Goal: Task Accomplishment & Management: Complete application form

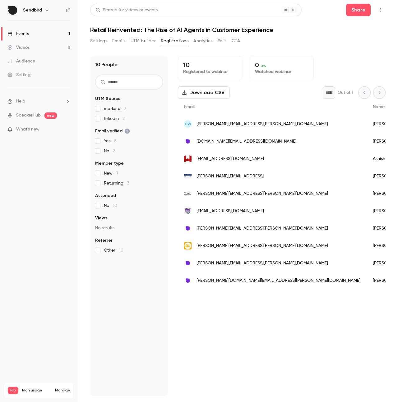
click at [46, 47] on link "Videos 8" at bounding box center [39, 48] width 78 height 14
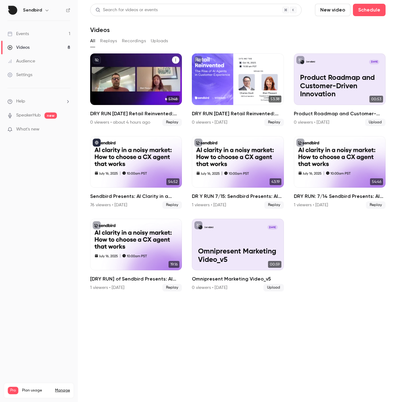
click at [134, 114] on h2 "DRY RUN Oct 9 Retail Reinvented: The Rise of AI Agents in Customer Experience" at bounding box center [136, 113] width 92 height 7
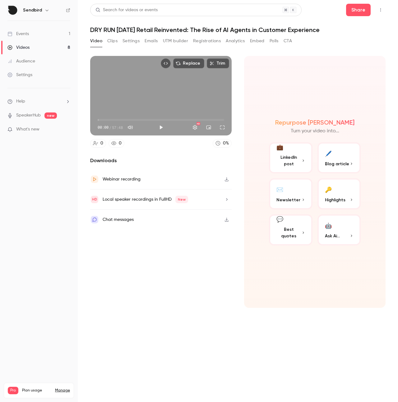
click at [376, 14] on button "Top Bar Actions" at bounding box center [380, 10] width 10 height 10
click at [271, 49] on div at bounding box center [199, 201] width 398 height 402
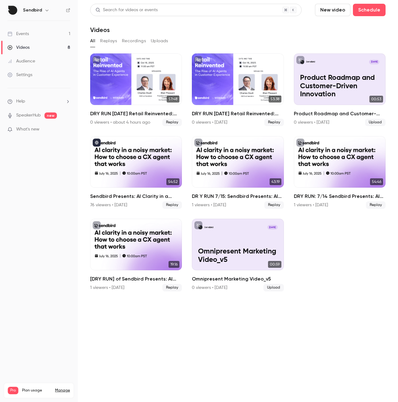
click at [41, 32] on link "Events 1" at bounding box center [39, 34] width 78 height 14
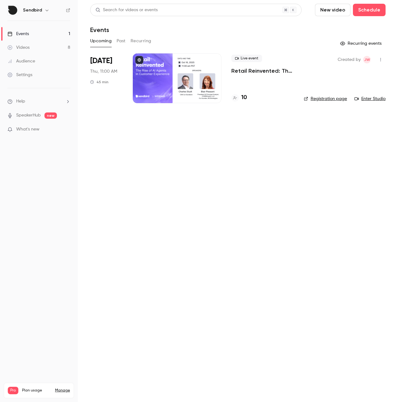
click at [372, 97] on link "Enter Studio" at bounding box center [369, 99] width 31 height 6
click at [234, 70] on p "Retail Reinvented: The Rise of AI Agents in Customer Experience" at bounding box center [262, 70] width 62 height 7
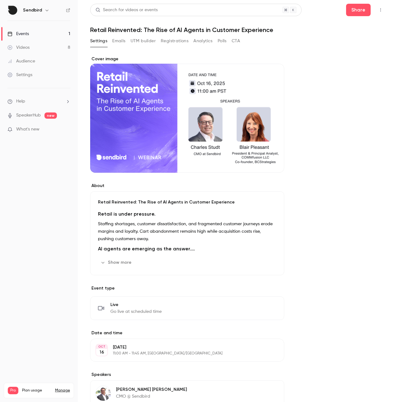
click at [120, 43] on button "Emails" at bounding box center [118, 41] width 13 height 10
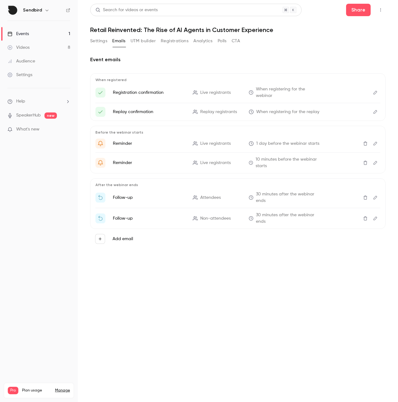
click at [95, 42] on button "Settings" at bounding box center [98, 41] width 17 height 10
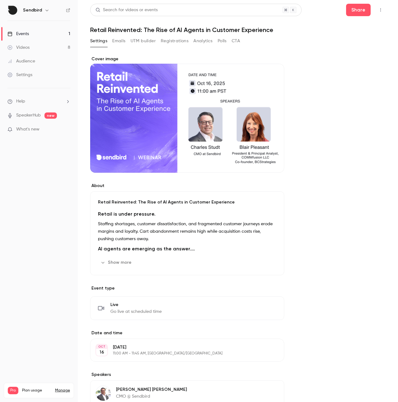
click at [176, 43] on button "Registrations" at bounding box center [175, 41] width 28 height 10
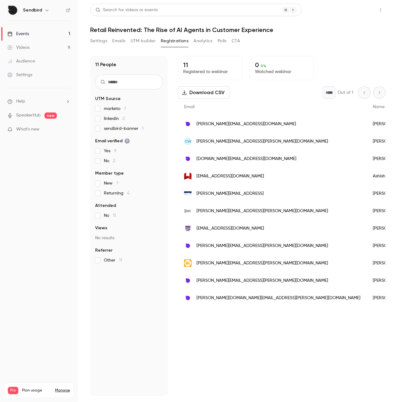
click at [351, 12] on button "Share" at bounding box center [358, 10] width 25 height 12
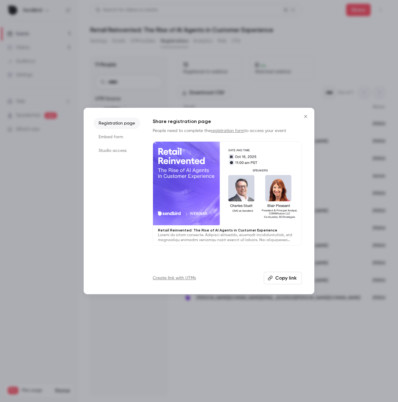
click at [115, 152] on li "Studio access" at bounding box center [116, 150] width 47 height 11
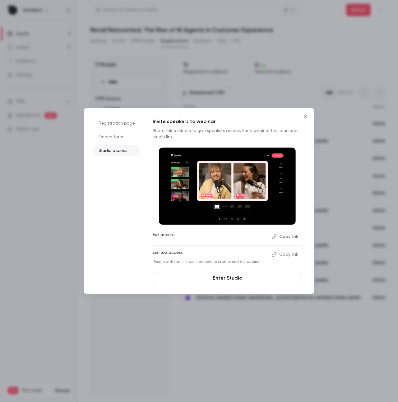
click at [202, 279] on link "Enter Studio" at bounding box center [226, 278] width 149 height 12
click at [305, 116] on icon "Close" at bounding box center [305, 116] width 3 height 3
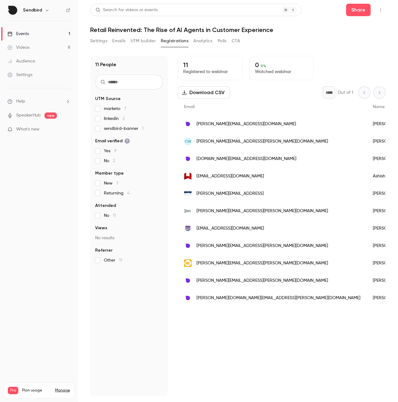
click at [283, 50] on div "11 People UTM Source marketo 7 linkedin 2 sendbird-banner 1 Email verified Yes …" at bounding box center [237, 221] width 295 height 347
click at [355, 12] on button "Share" at bounding box center [358, 10] width 25 height 12
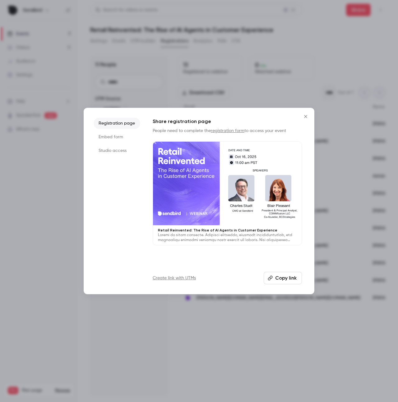
click at [111, 149] on li "Studio access" at bounding box center [116, 150] width 47 height 11
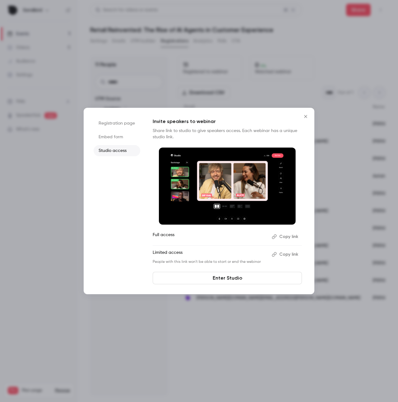
click at [295, 239] on button "Copy link" at bounding box center [285, 237] width 33 height 10
click at [225, 278] on link "Enter Studio" at bounding box center [226, 278] width 149 height 12
click at [306, 117] on div "Registration page Embed form Studio access Invite speakers to webinar Share lin…" at bounding box center [199, 201] width 230 height 186
click at [306, 117] on icon "Close" at bounding box center [305, 116] width 3 height 3
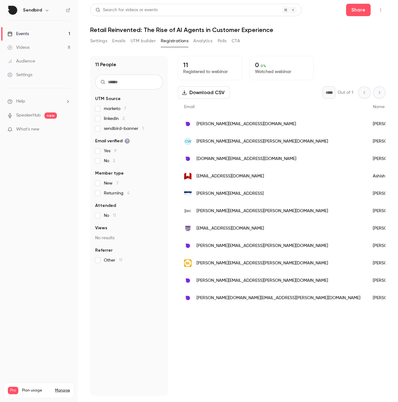
click at [34, 34] on link "Events 1" at bounding box center [39, 34] width 78 height 14
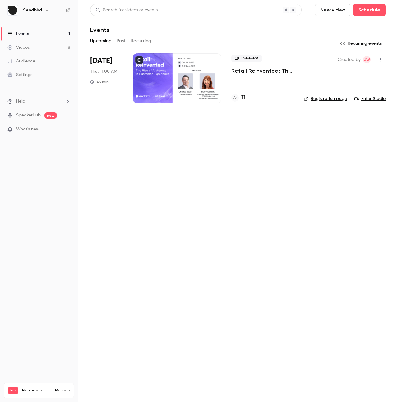
click at [327, 11] on button "New video" at bounding box center [332, 10] width 35 height 12
click at [25, 46] on div at bounding box center [199, 201] width 398 height 402
click at [24, 48] on div "Videos" at bounding box center [18, 47] width 22 height 6
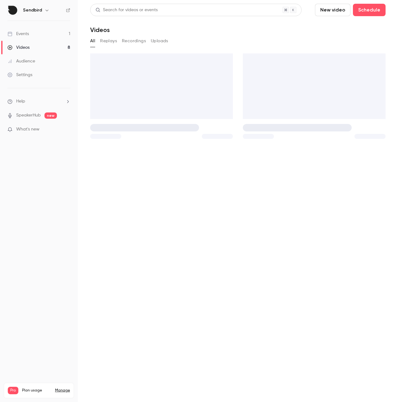
click at [21, 29] on link "Events 1" at bounding box center [39, 34] width 78 height 14
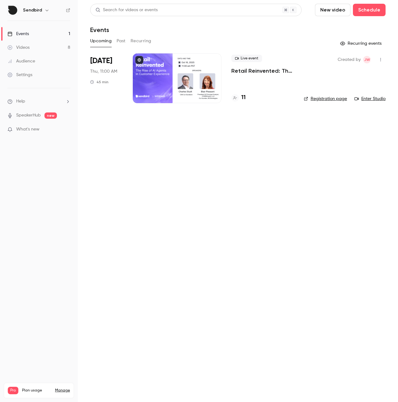
click at [229, 186] on main "Search for videos or events New video Schedule Events Upcoming Past Recurring R…" at bounding box center [238, 201] width 320 height 402
click at [365, 8] on button "Schedule" at bounding box center [368, 10] width 33 height 12
click at [337, 28] on div "One time event" at bounding box center [356, 27] width 47 height 6
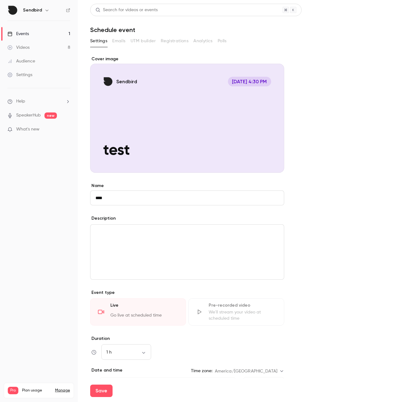
type input "****"
click at [147, 256] on div "editor" at bounding box center [186, 252] width 193 height 55
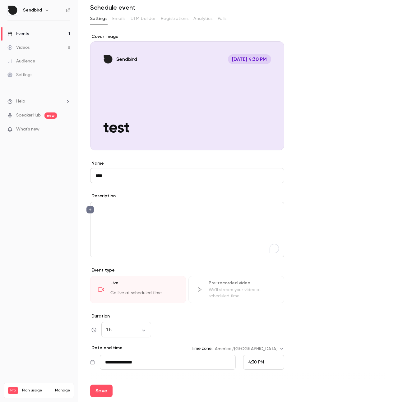
click at [125, 339] on div "**********" at bounding box center [187, 341] width 194 height 57
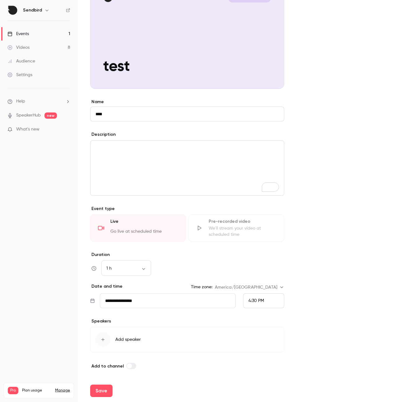
scroll to position [84, 0]
click at [140, 306] on input "**********" at bounding box center [168, 300] width 136 height 15
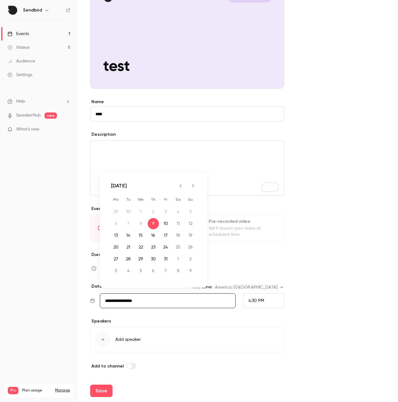
click at [269, 302] on div "4:30 PM" at bounding box center [263, 300] width 41 height 15
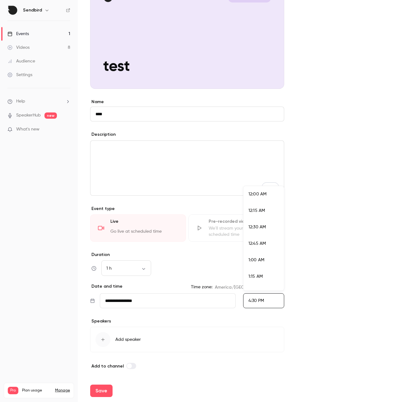
scroll to position [1043, 0]
click at [264, 238] on span "4:30 PM" at bounding box center [256, 238] width 16 height 4
click at [108, 384] on button "Save" at bounding box center [101, 390] width 22 height 12
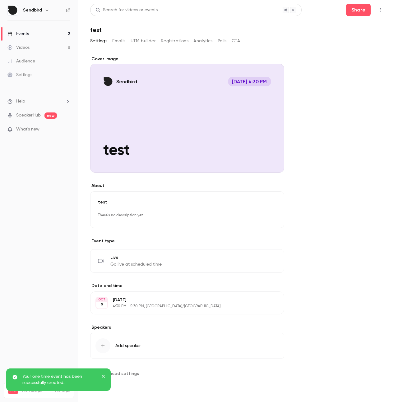
click at [382, 10] on icon "button" at bounding box center [380, 10] width 5 height 4
click at [348, 43] on div "Enter Studio" at bounding box center [356, 42] width 47 height 6
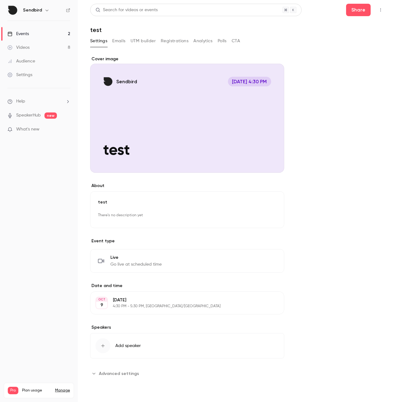
click at [41, 33] on link "Events 2" at bounding box center [39, 34] width 78 height 14
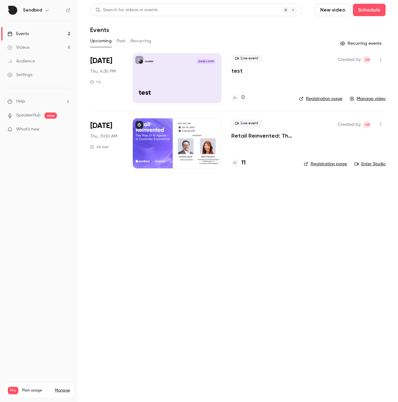
click at [363, 98] on link "Manage video" at bounding box center [367, 99] width 36 height 6
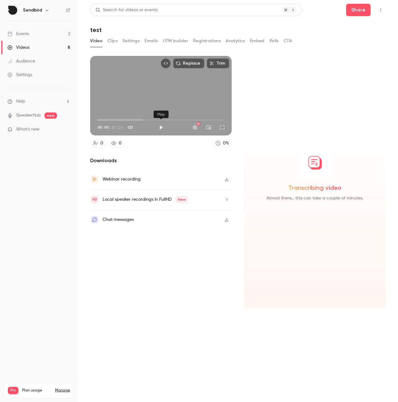
click at [160, 127] on button "Play" at bounding box center [161, 127] width 12 height 12
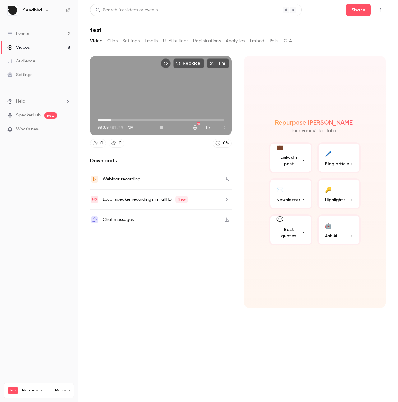
type input "***"
click at [131, 126] on button "Mute" at bounding box center [130, 127] width 12 height 12
type input "*"
type input "****"
click at [131, 127] on button "Unmute" at bounding box center [130, 127] width 12 height 12
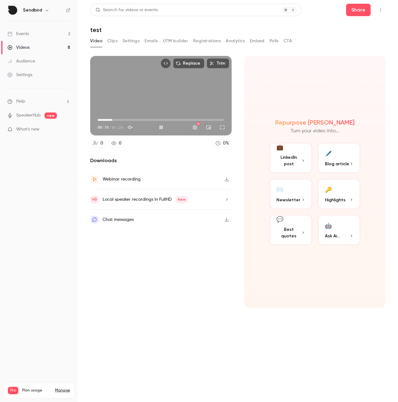
type input "***"
click at [136, 119] on span "00:27" at bounding box center [161, 120] width 126 height 10
click at [157, 120] on span "00:28" at bounding box center [161, 120] width 126 height 10
type input "****"
click at [160, 130] on button "Pause" at bounding box center [161, 127] width 12 height 12
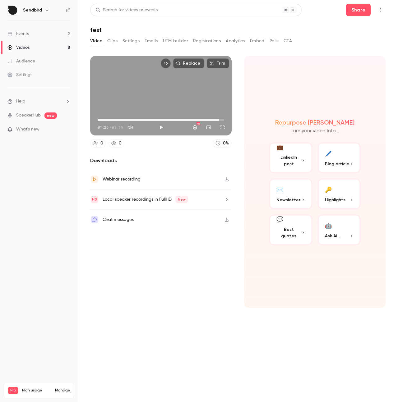
click at [38, 33] on link "Events 2" at bounding box center [39, 34] width 78 height 14
